Goal: Transaction & Acquisition: Purchase product/service

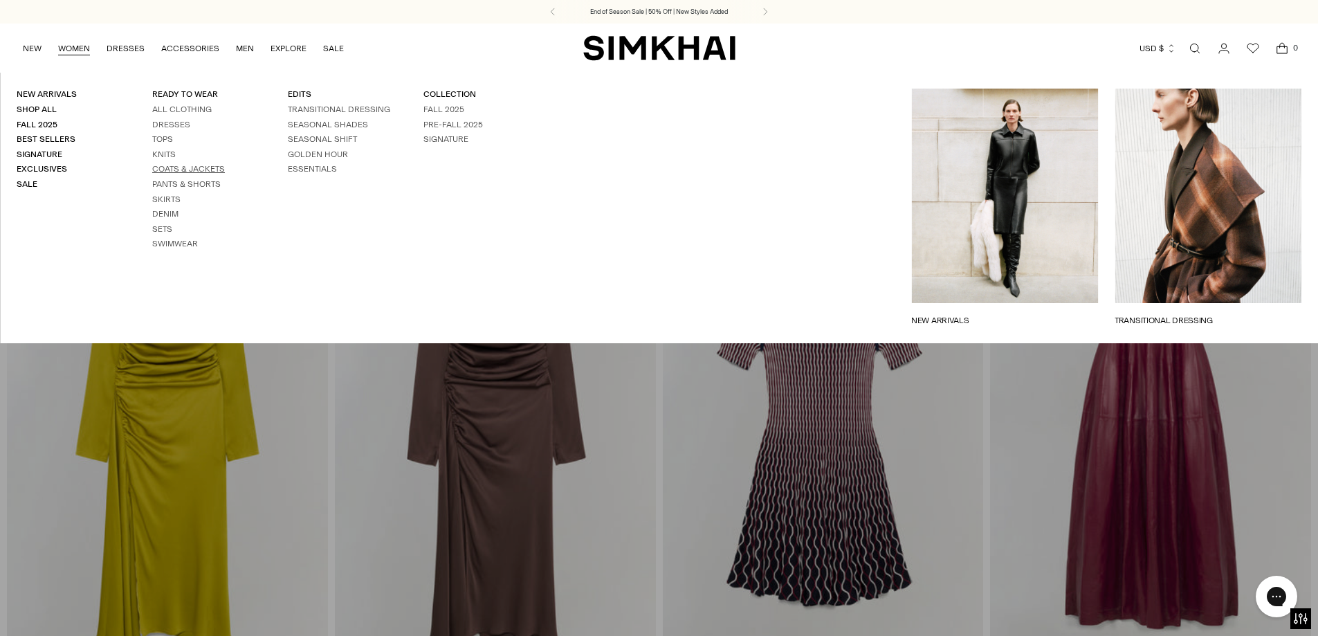
click at [173, 167] on link "Coats & Jackets" at bounding box center [188, 169] width 73 height 10
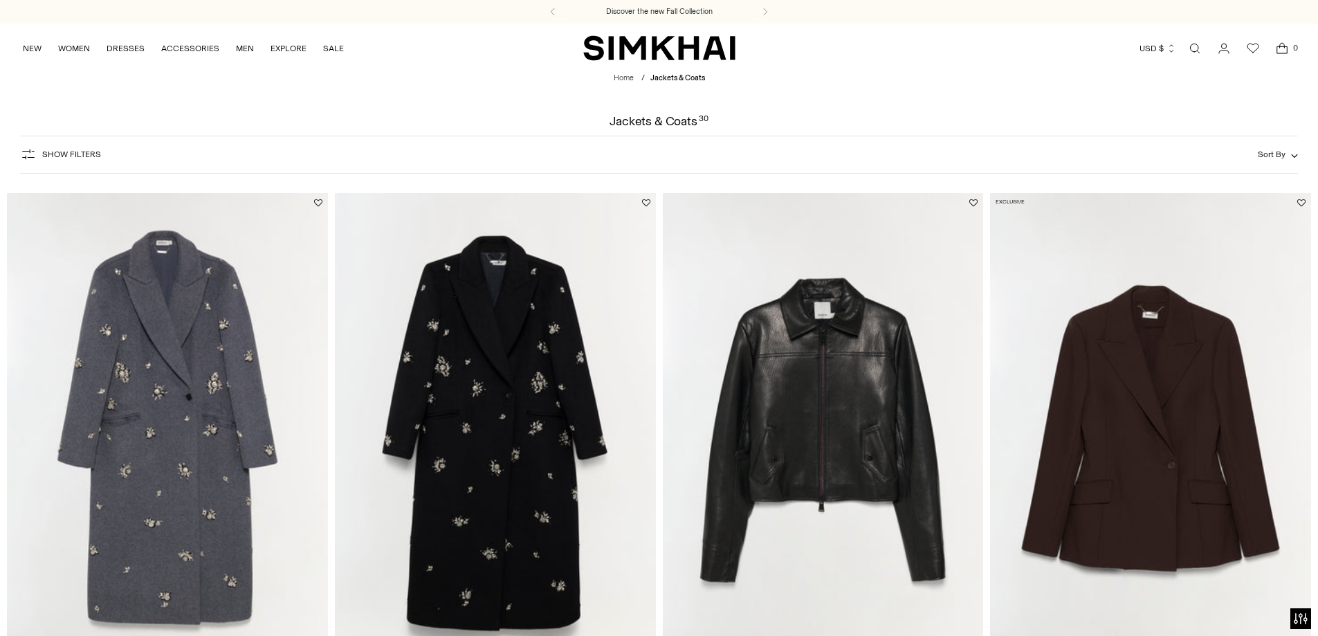
click at [0, 0] on img "Gianni Embellished Wool Coat" at bounding box center [0, 0] width 0 height 0
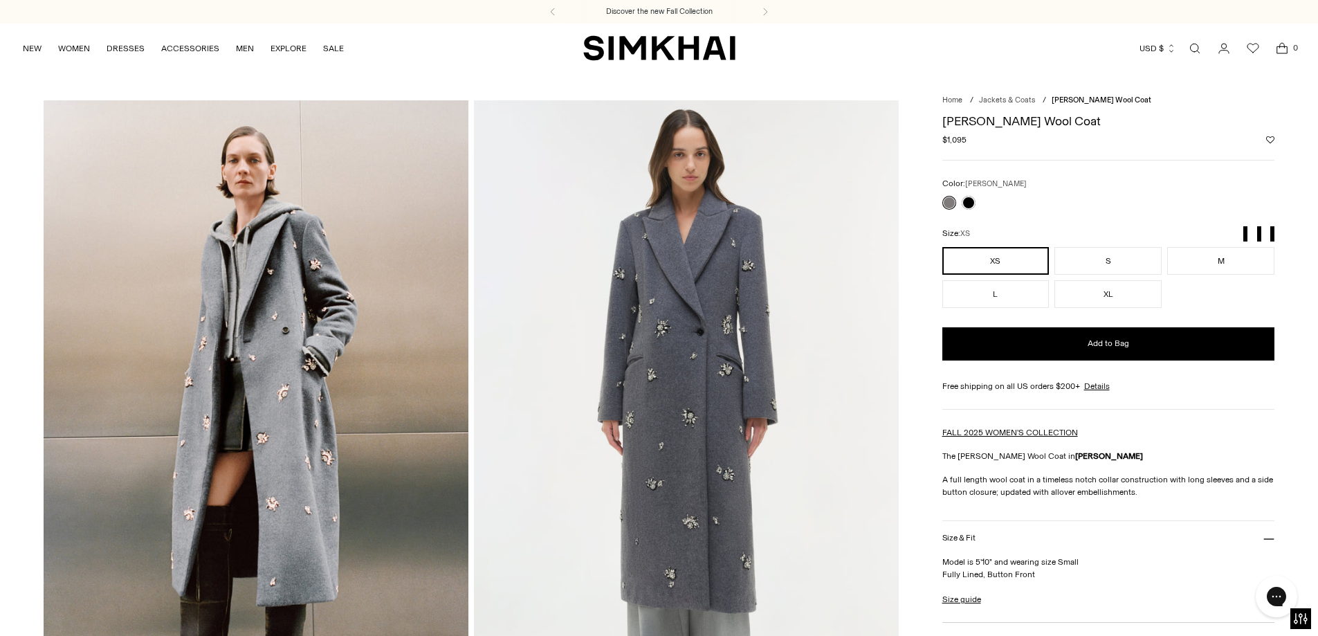
drag, startPoint x: 1210, startPoint y: 261, endPoint x: 1200, endPoint y: 283, distance: 24.5
click at [1210, 262] on button "M" at bounding box center [1221, 261] width 107 height 28
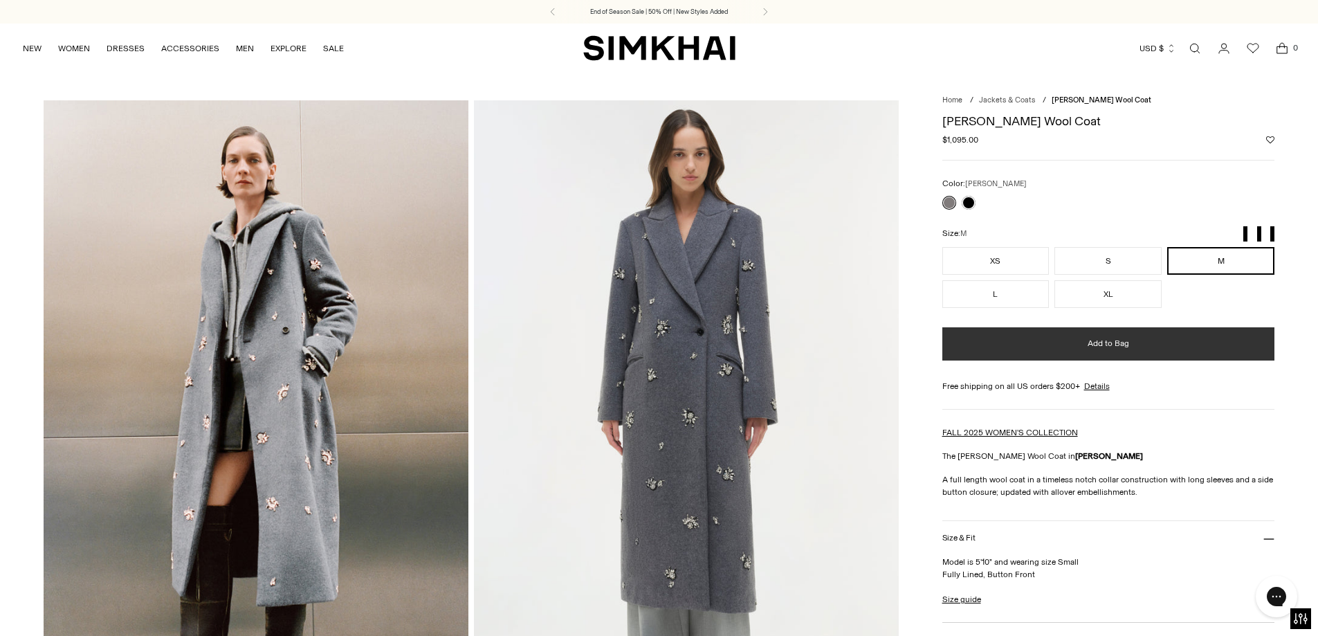
click at [1103, 342] on span "Add to Bag" at bounding box center [1109, 344] width 42 height 12
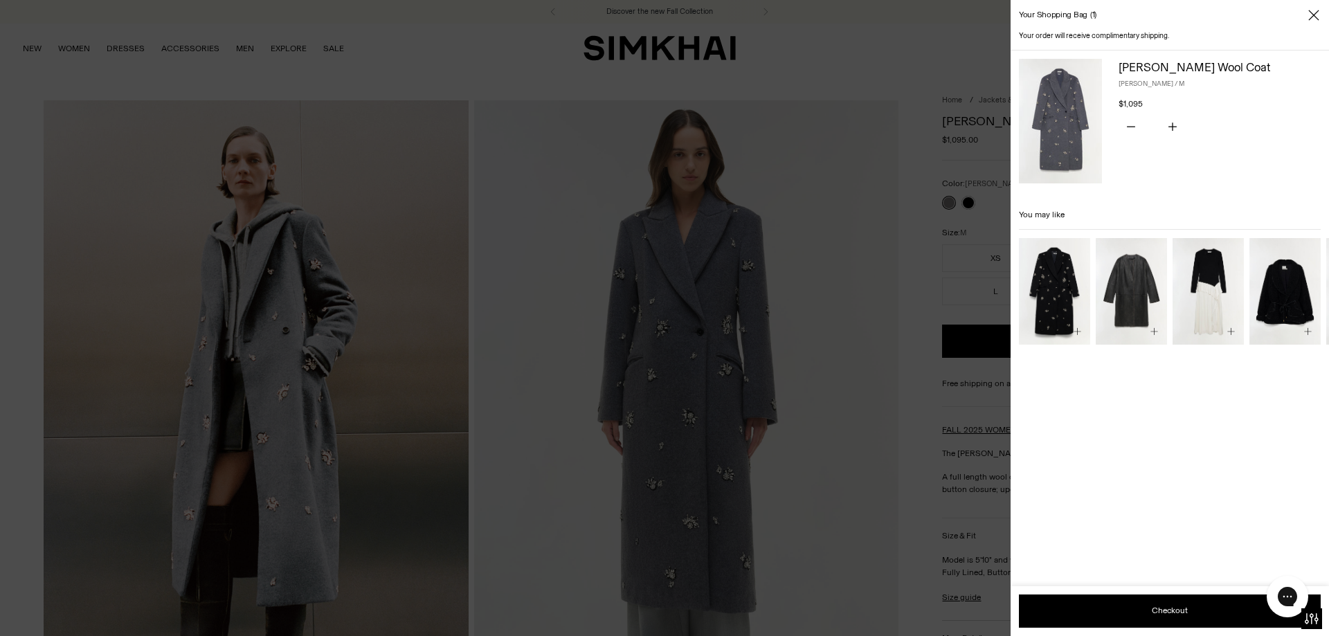
click at [608, 36] on div at bounding box center [664, 318] width 1329 height 636
